Goal: Check status

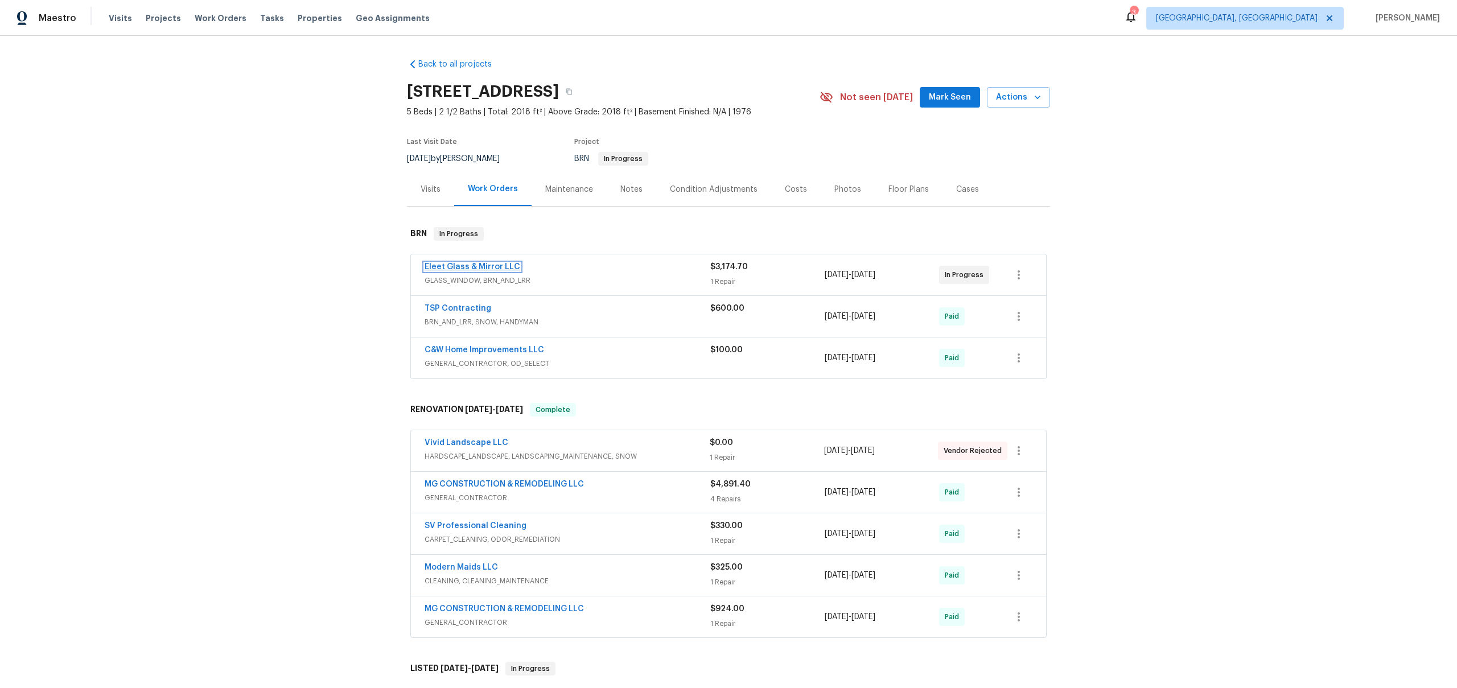
click at [490, 263] on link "Eleet Glass & Mirror LLC" at bounding box center [473, 267] width 96 height 8
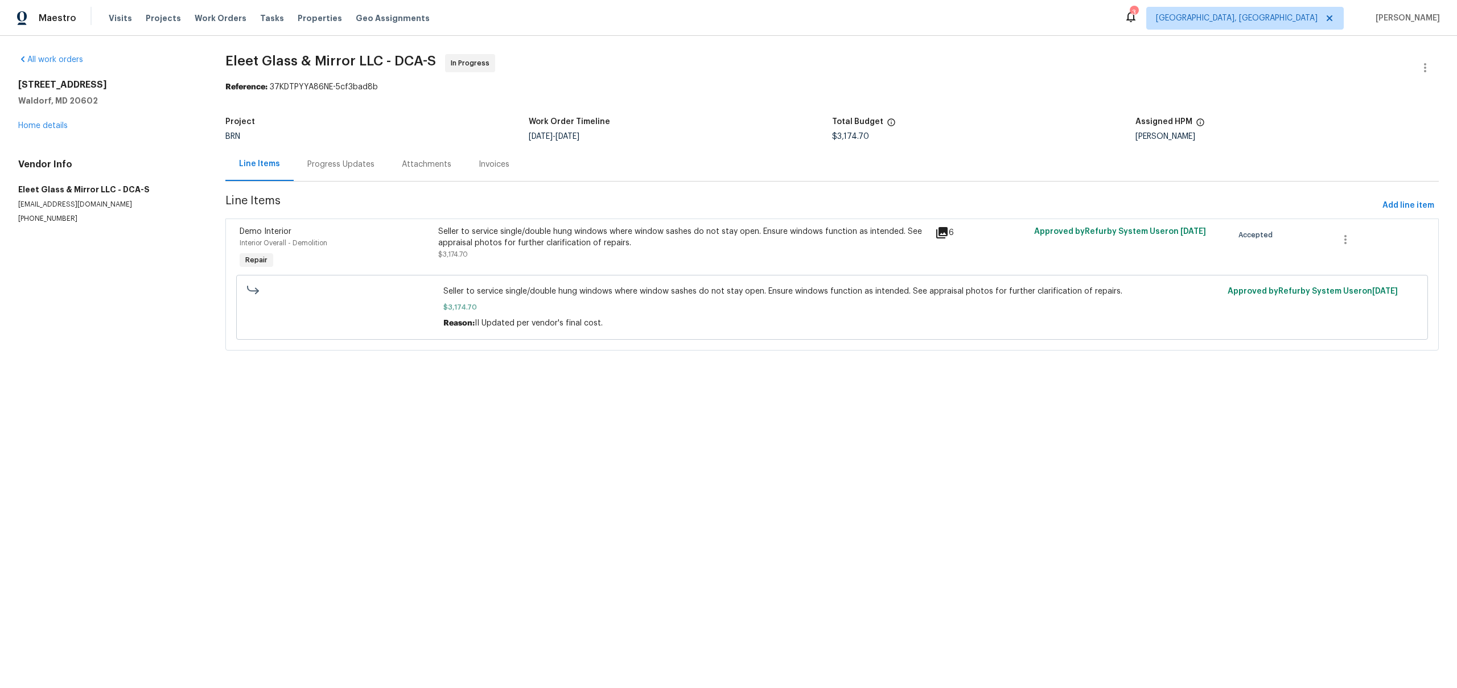
click at [329, 169] on div "Progress Updates" at bounding box center [340, 164] width 67 height 11
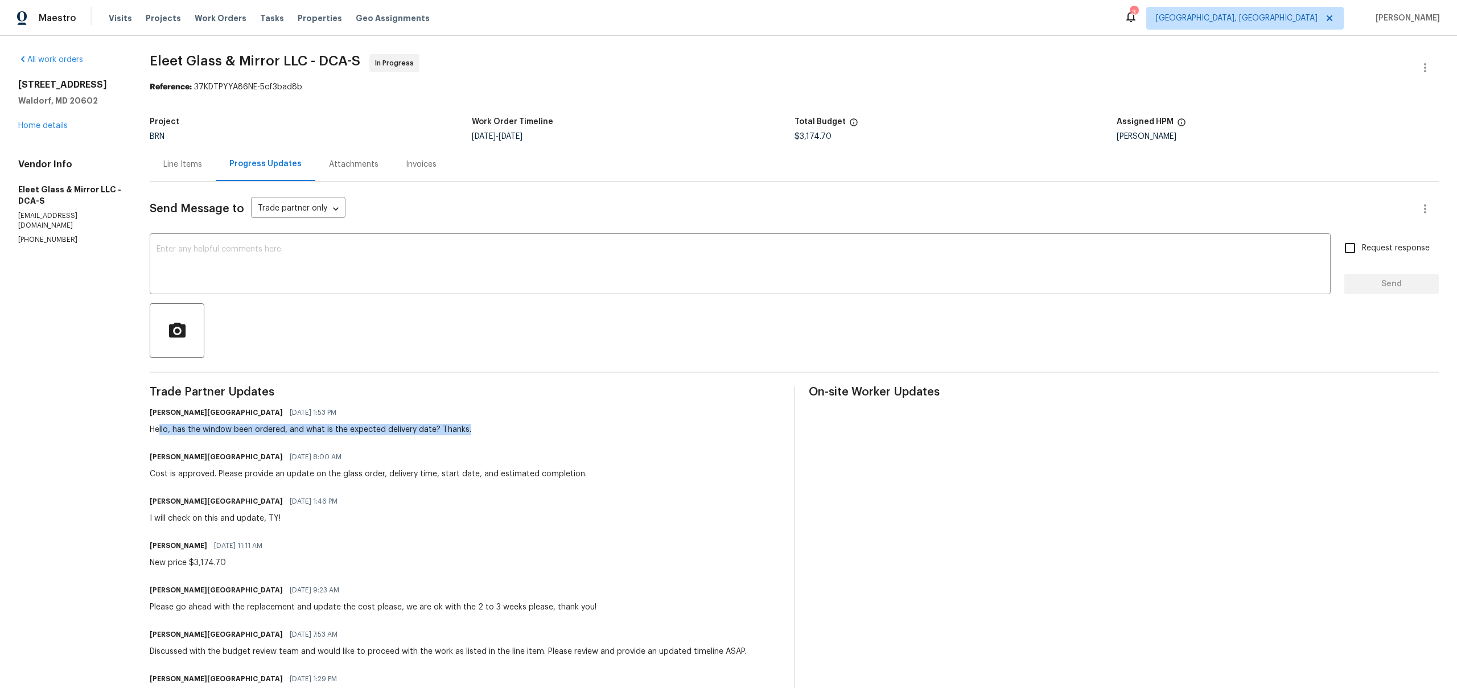
drag, startPoint x: 162, startPoint y: 426, endPoint x: 490, endPoint y: 426, distance: 327.8
click at [490, 426] on div "Isabel Sangeetha Ireland 08/12/2025 1:53 PM Hello, has the window been ordered,…" at bounding box center [465, 420] width 630 height 31
click at [314, 430] on div "Hello, has the window been ordered, and what is the expected delivery date? Tha…" at bounding box center [311, 429] width 322 height 11
drag, startPoint x: 314, startPoint y: 430, endPoint x: 539, endPoint y: 430, distance: 225.3
click at [539, 430] on div "Isabel Sangeetha Ireland 08/12/2025 1:53 PM Hello, has the window been ordered,…" at bounding box center [465, 420] width 630 height 31
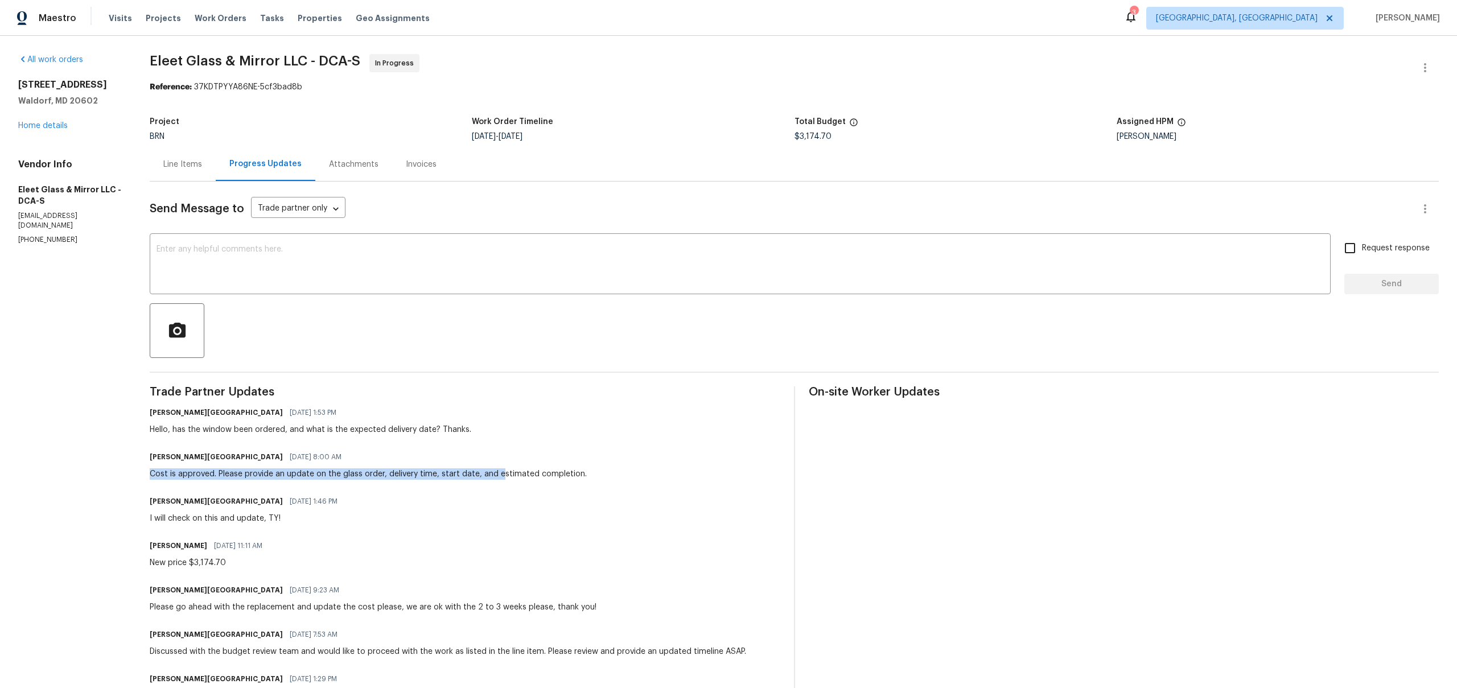
drag, startPoint x: 150, startPoint y: 475, endPoint x: 495, endPoint y: 475, distance: 344.3
click at [497, 475] on div "All work orders 1002 Dartmouth Rd Waldorf, MD 20602 Home details Vendor Info El…" at bounding box center [728, 468] width 1457 height 865
drag, startPoint x: 156, startPoint y: 518, endPoint x: 328, endPoint y: 518, distance: 171.9
click at [329, 518] on div "Isabel Sangeetha Ireland 08/06/2025 1:46 PM I will check on this and update, TY!" at bounding box center [465, 508] width 630 height 31
drag, startPoint x: 152, startPoint y: 558, endPoint x: 281, endPoint y: 559, distance: 128.6
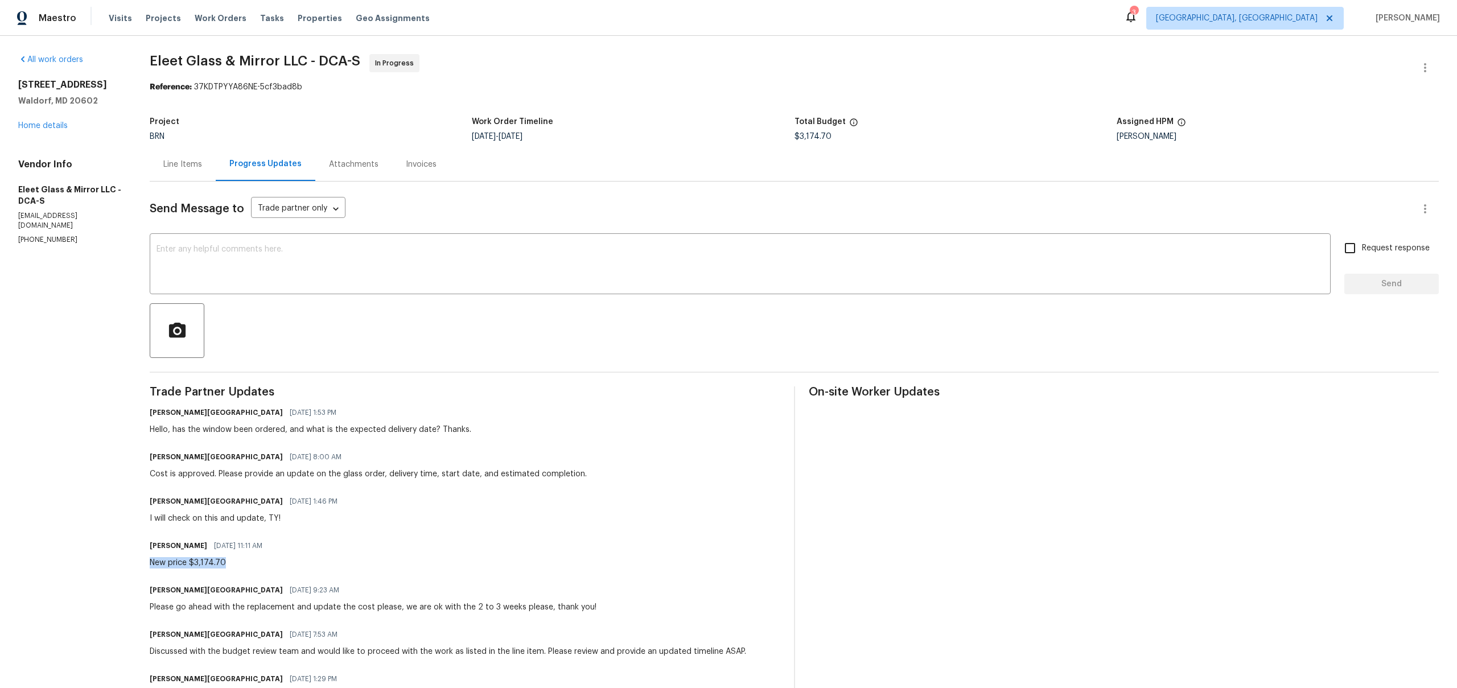
click at [269, 559] on div "New price $3,174.70" at bounding box center [210, 562] width 120 height 11
click at [195, 178] on div "Line Items" at bounding box center [183, 164] width 66 height 34
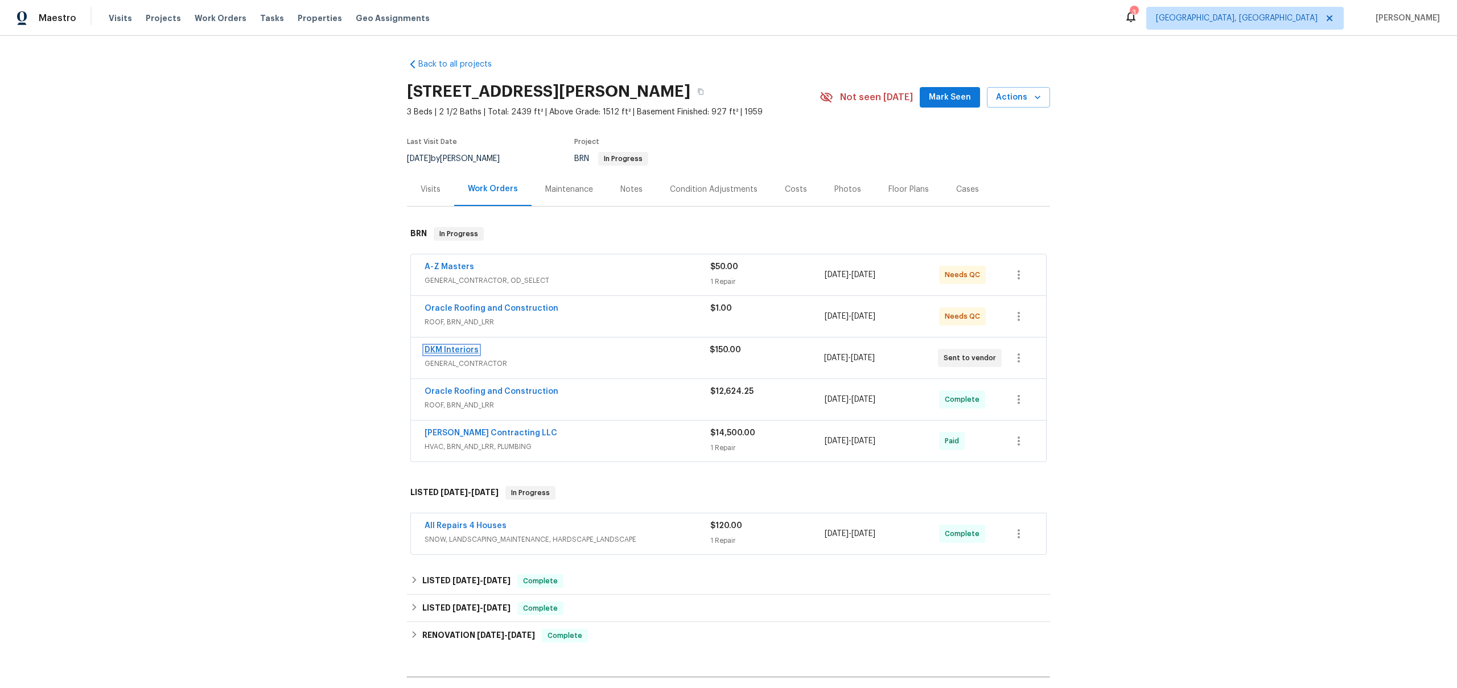
click at [472, 346] on link "DKM Interiors" at bounding box center [452, 350] width 54 height 8
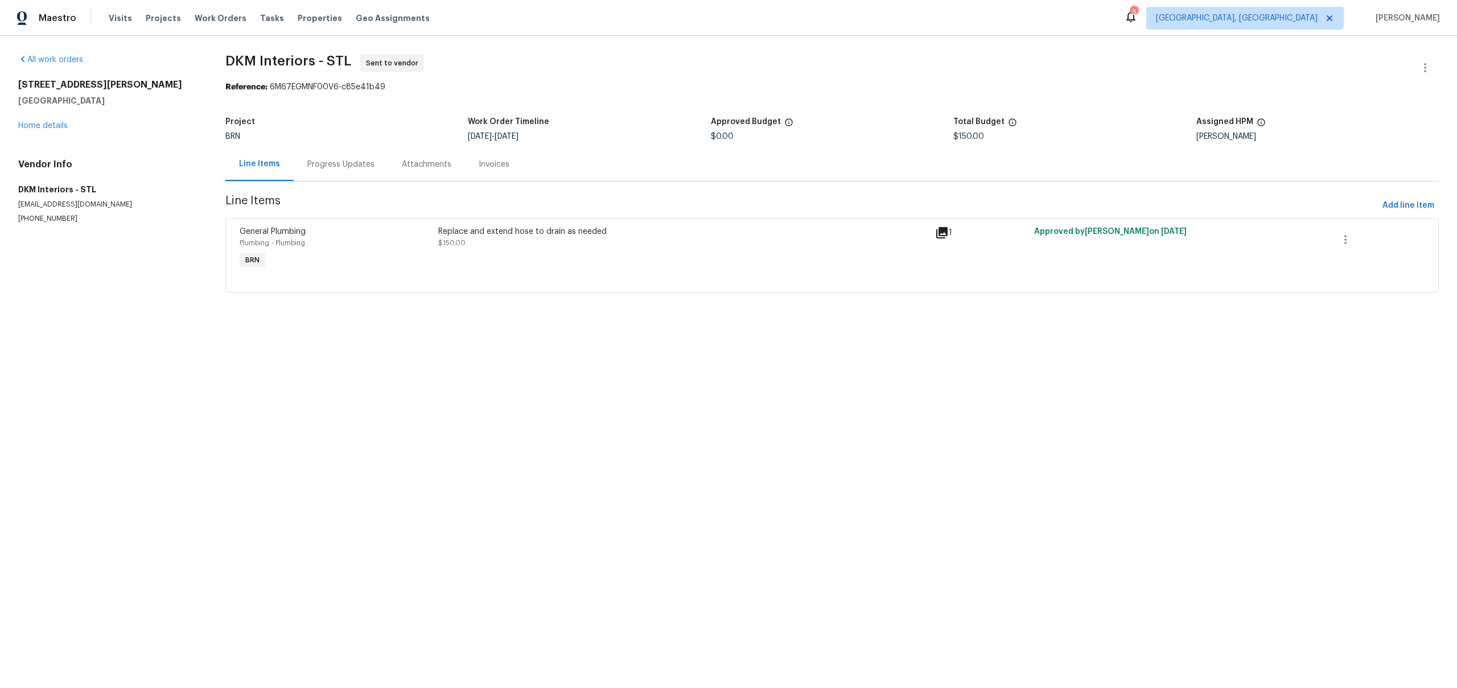
click at [350, 174] on div "Progress Updates" at bounding box center [341, 164] width 94 height 34
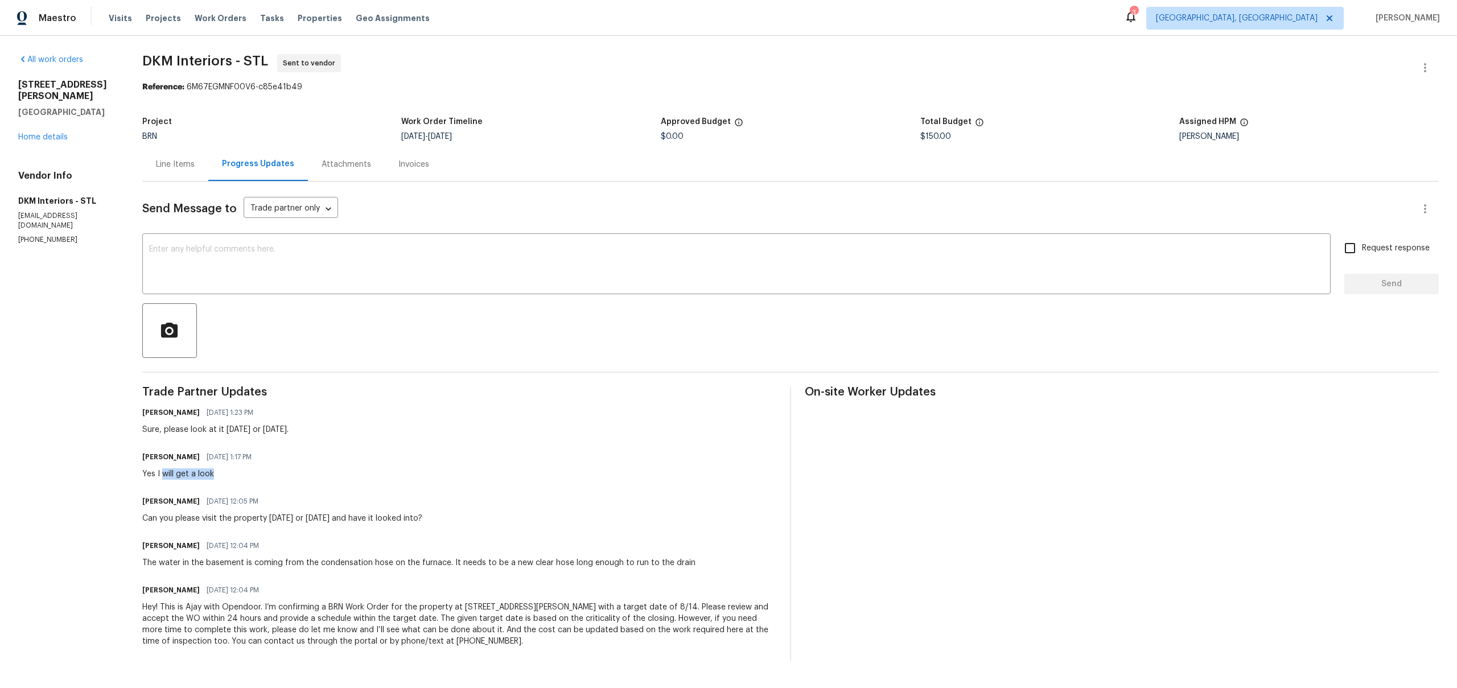
drag, startPoint x: 168, startPoint y: 473, endPoint x: 302, endPoint y: 473, distance: 134.3
click at [229, 473] on div "Yes I will get a look" at bounding box center [200, 473] width 116 height 11
